Goal: Download file/media

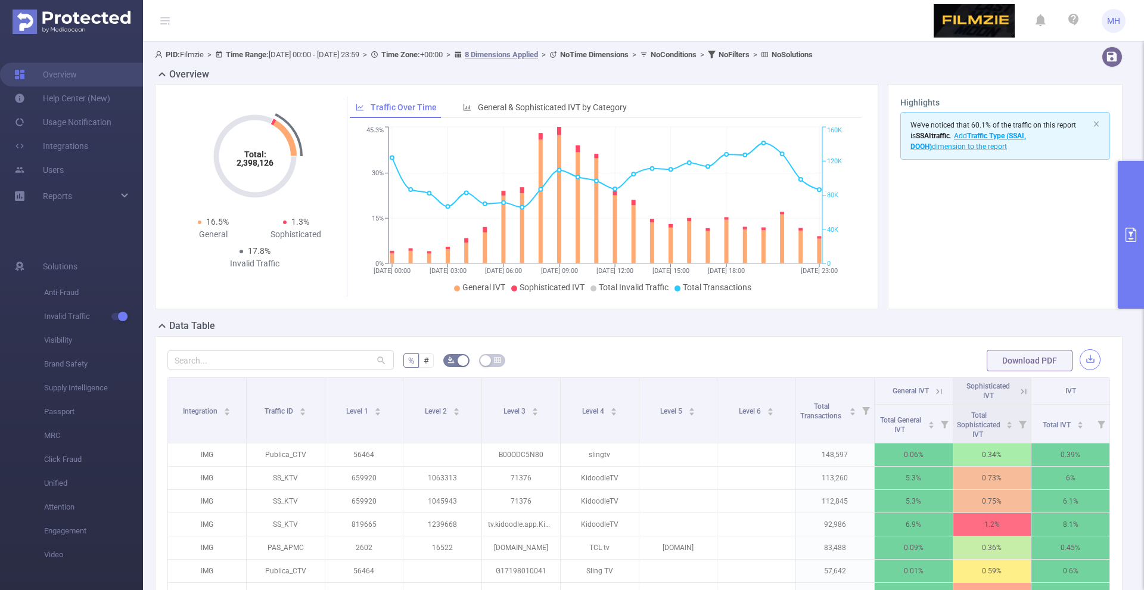
click at [1085, 353] on button "button" at bounding box center [1089, 359] width 21 height 21
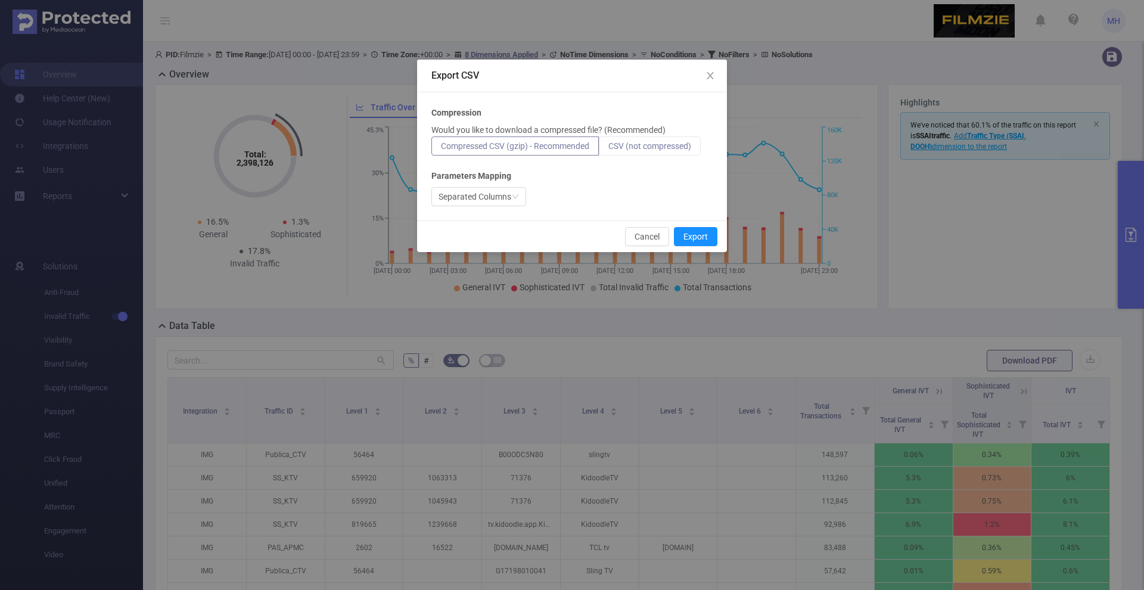
click at [663, 147] on span "CSV (not compressed)" at bounding box center [649, 146] width 83 height 10
click at [608, 149] on input "CSV (not compressed)" at bounding box center [608, 149] width 0 height 0
click at [701, 242] on button "Export" at bounding box center [695, 236] width 43 height 19
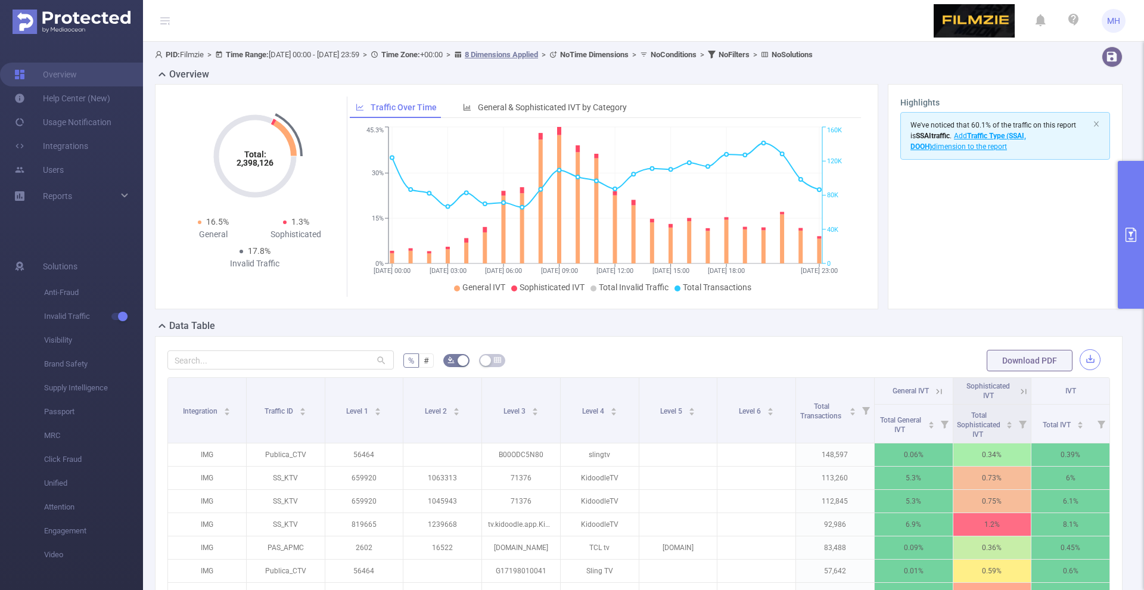
click at [1094, 359] on button "button" at bounding box center [1089, 359] width 21 height 21
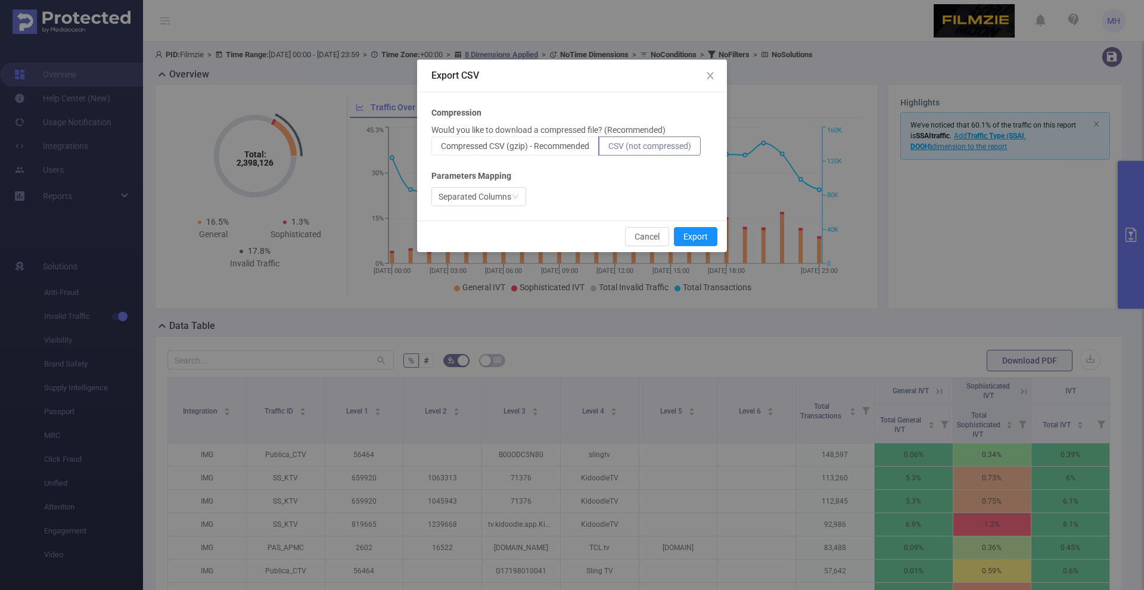
click at [664, 140] on label "CSV (not compressed)" at bounding box center [650, 145] width 102 height 19
click at [608, 149] on input "CSV (not compressed)" at bounding box center [608, 149] width 0 height 0
click at [693, 248] on div "Cancel Export" at bounding box center [572, 236] width 310 height 32
click at [705, 232] on button "Export" at bounding box center [695, 236] width 43 height 19
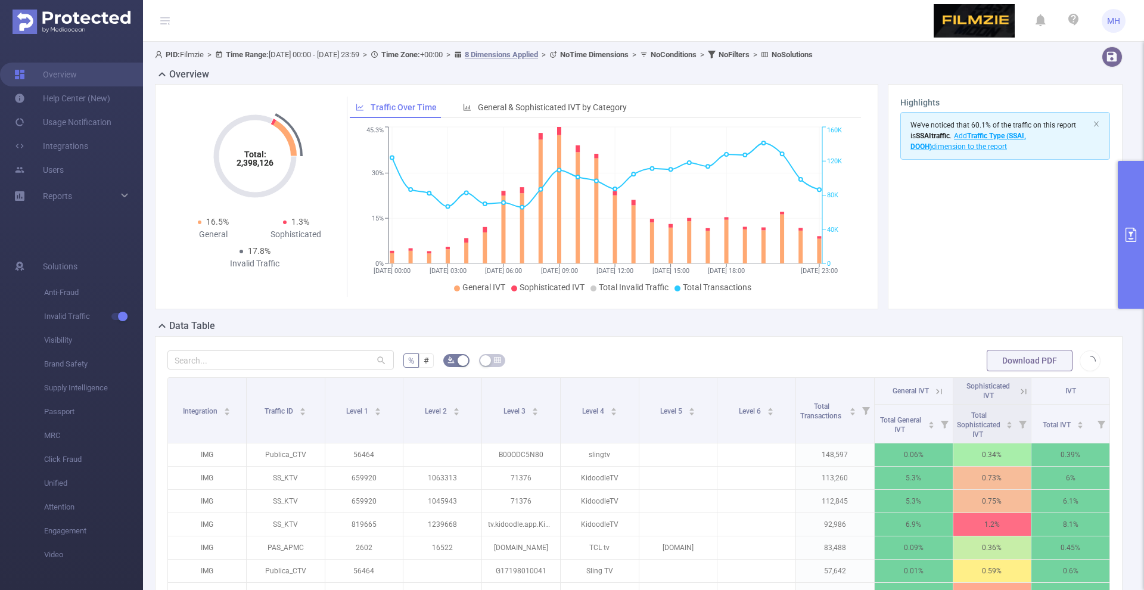
drag, startPoint x: 381, startPoint y: 54, endPoint x: 315, endPoint y: 54, distance: 65.5
click at [315, 54] on span "PID: Filmzie > Time Range: [DATE] 00:00 - [DATE] 23:59 > Time Zone: +00:00 > 8 …" at bounding box center [484, 54] width 658 height 9
